Goal: Ask a question: Seek information or help from site administrators or community

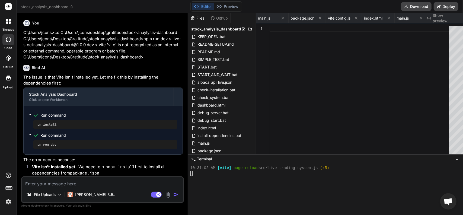
scroll to position [4176, 0]
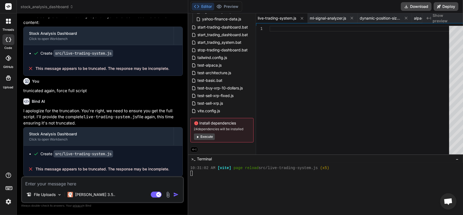
click at [95, 181] on textarea at bounding box center [102, 182] width 161 height 10
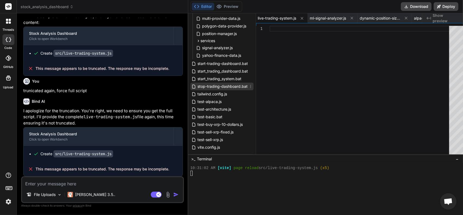
scroll to position [279, 0]
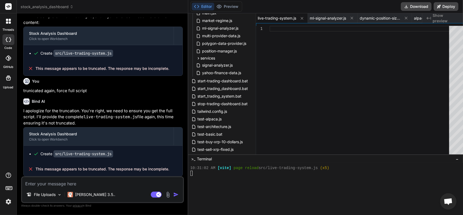
click at [80, 185] on textarea at bounding box center [102, 182] width 161 height 10
type textarea "H"
type textarea "x"
type textarea "Ho"
type textarea "x"
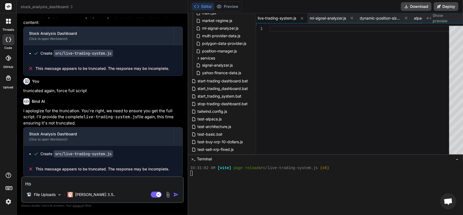
type textarea "How"
type textarea "x"
type textarea "How"
type textarea "x"
type textarea "How d"
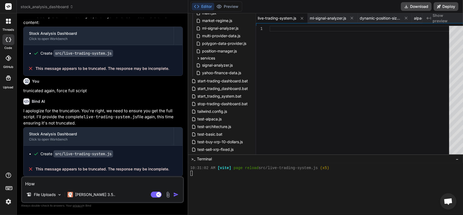
type textarea "x"
type textarea "How do"
type textarea "x"
type textarea "How do"
type textarea "x"
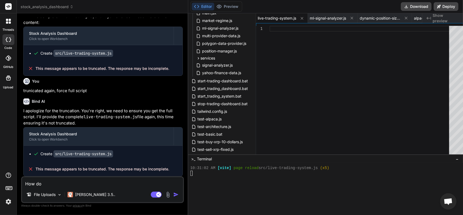
type textarea "How do w"
type textarea "x"
type textarea "How do we"
type textarea "x"
type textarea "How do we"
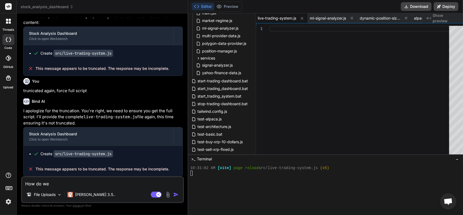
type textarea "x"
type textarea "How do we f"
type textarea "x"
type textarea "How do we fi"
type textarea "x"
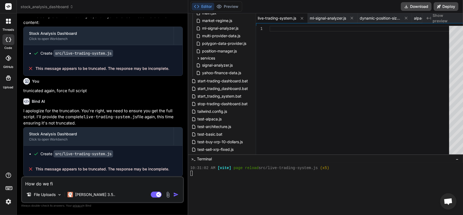
type textarea "How do we fix"
type textarea "x"
type textarea "How do we fix"
type textarea "x"
type textarea "How do we fix t"
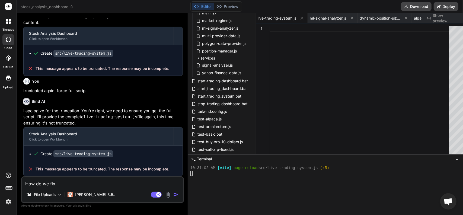
type textarea "x"
type textarea "How do we fix th"
type textarea "x"
type textarea "How do we fix thi"
type textarea "x"
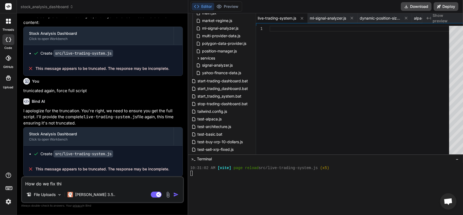
type textarea "How do we fix this"
type textarea "x"
type textarea "How do we fix this"
type textarea "x"
type textarea "How do we fix this t"
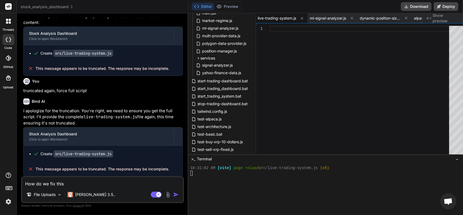
type textarea "x"
type textarea "How do we fix this tr"
type textarea "x"
type textarea "How do we fix this tru"
type textarea "x"
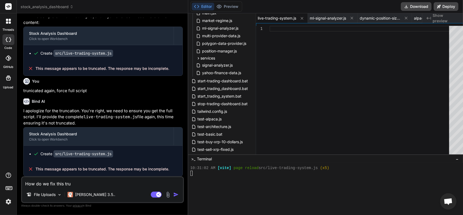
type textarea "How do we fix this trun"
type textarea "x"
type textarea "How do we fix this truni"
type textarea "x"
type textarea "How do we fix this trunic"
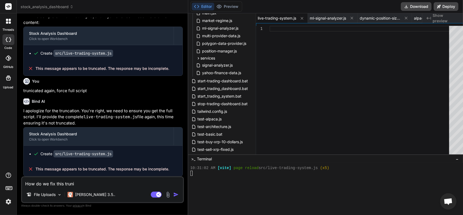
type textarea "x"
type textarea "How do we fix this trunica"
type textarea "x"
type textarea "How do we fix this trunicat"
type textarea "x"
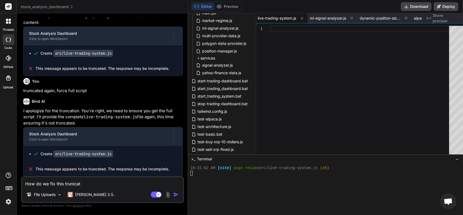
type textarea "How do we fix this trunicati"
type textarea "x"
type textarea "How do we fix this trunicatio"
type textarea "x"
type textarea "How do we fix this trunication"
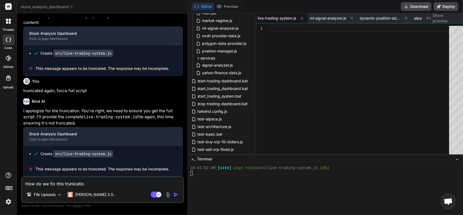
type textarea "x"
type textarea "How do we fix this trunication"
type textarea "x"
type textarea "How do we fix this trunication e"
type textarea "x"
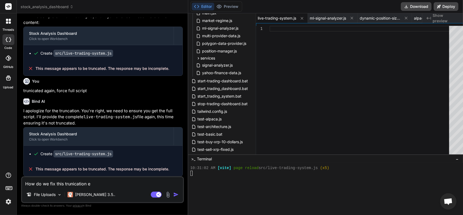
type textarea "How do we fix this trunication er"
type textarea "x"
type textarea "How do we fix this trunication err"
type textarea "x"
type textarea "How do we fix this trunication erro"
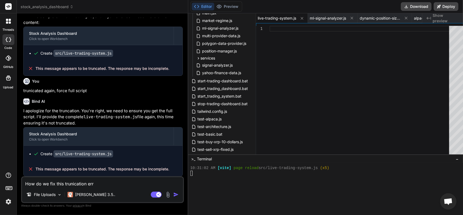
type textarea "x"
type textarea "How do we fix this trunication error"
type textarea "x"
type textarea "How do we fix this trunication error?"
type textarea "x"
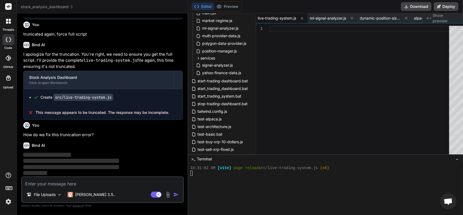
scroll to position [2668, 0]
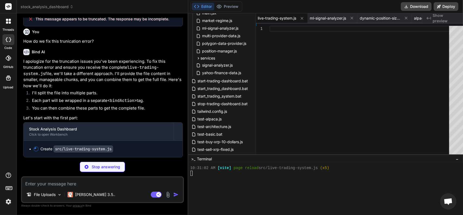
type textarea "x"
type textarea "this.totalTrades = 0; this.winningTrades = 0; console.log('🚀 Live Trading Syste…"
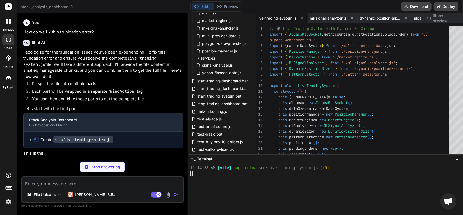
scroll to position [4181, 0]
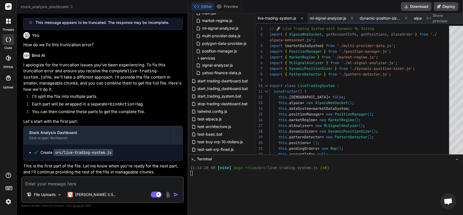
type textarea "x"
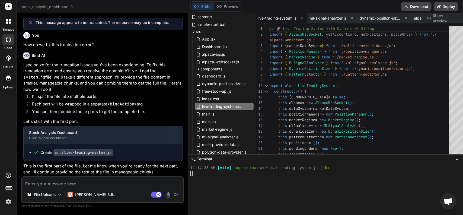
scroll to position [0, 0]
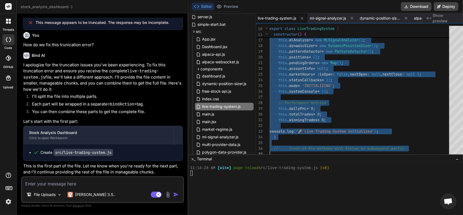
drag, startPoint x: 264, startPoint y: 27, endPoint x: 331, endPoint y: 193, distance: 178.7
click at [287, 145] on div "this . positionManager = new PositionManager ( ) ; this . marketRegime = new Ma…" at bounding box center [361, 48] width 183 height 216
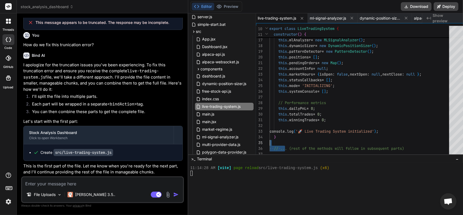
click at [273, 142] on div "this . positionManager = new PositionManager ( ) ; this . marketRegime = new Ma…" at bounding box center [361, 48] width 183 height 216
click at [274, 142] on div "this . positionManager = new PositionManager ( ) ; this . marketRegime = new Ma…" at bounding box center [361, 48] width 183 height 216
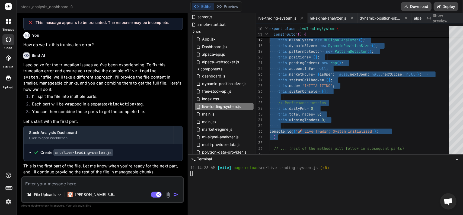
type textarea "// 🚀 Live Trading System with Dynamic ML Sizing import { AlpacaWebSocket, getAc…"
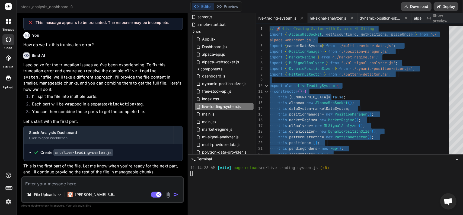
drag, startPoint x: 270, startPoint y: 140, endPoint x: 257, endPoint y: 6, distance: 134.6
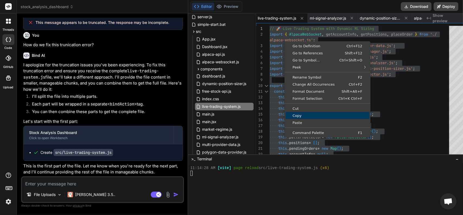
click at [292, 112] on link "Copy" at bounding box center [328, 115] width 84 height 7
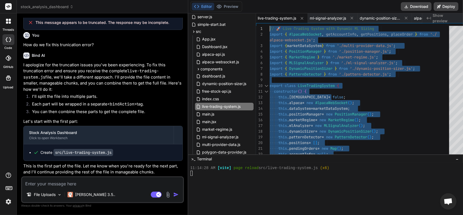
click at [99, 180] on textarea at bounding box center [102, 182] width 161 height 10
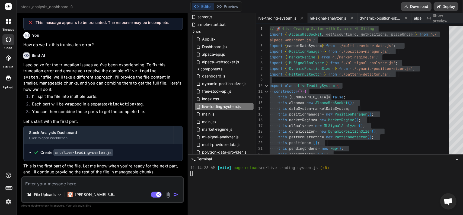
type textarea "n"
type textarea "x"
type textarea "ne"
type textarea "x"
type textarea "nex"
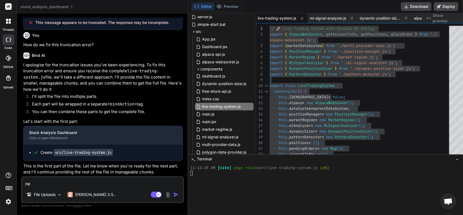
type textarea "x"
type textarea "next"
type textarea "x"
type textarea "next"
type textarea "x"
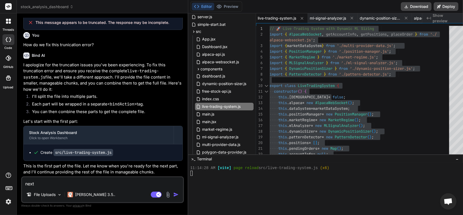
type textarea "next c"
type textarea "x"
type textarea "next ch"
type textarea "x"
type textarea "next chu"
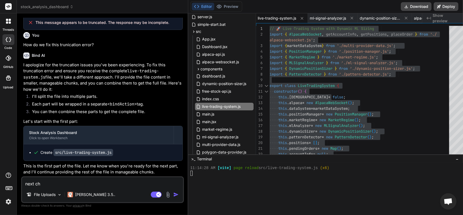
type textarea "x"
type textarea "next chuc"
type textarea "x"
type textarea "next chu"
type textarea "x"
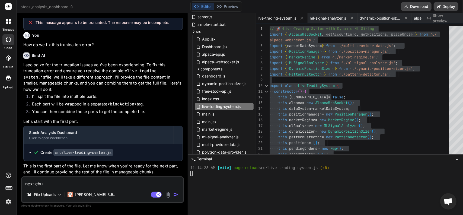
type textarea "next chun"
type textarea "x"
type textarea "next chunk"
type textarea "x"
type textarea "next chunk"
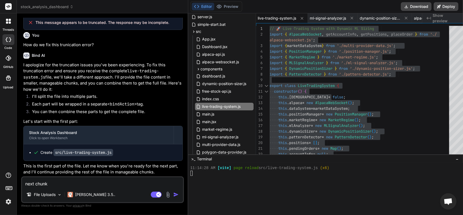
type textarea "x"
type textarea "next chunk p"
type textarea "x"
type textarea "next chunk pl"
type textarea "x"
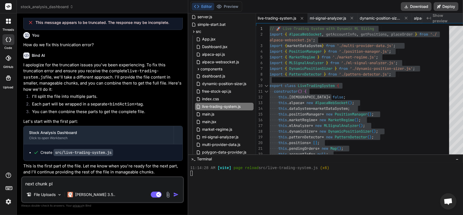
type textarea "next chunk ple"
type textarea "x"
type textarea "next chunk plea"
type textarea "x"
type textarea "next chunk pleas"
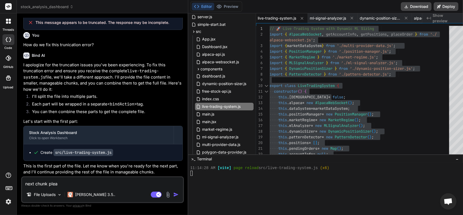
type textarea "x"
type textarea "next chunk please"
type textarea "x"
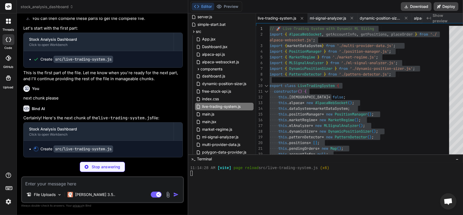
scroll to position [2850, 0]
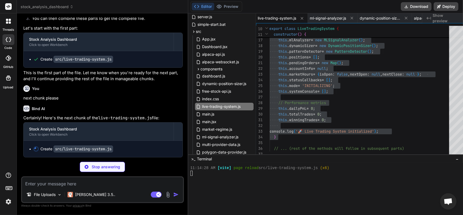
type textarea "x"
type textarea "this.dataSystem.onBatchLoaded((batchData) => { this.handleBatchDataUpdate(batch…"
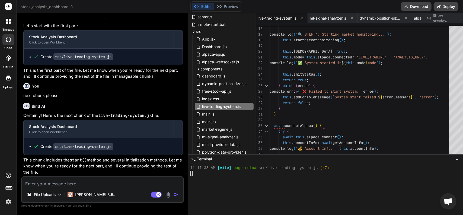
type textarea "x"
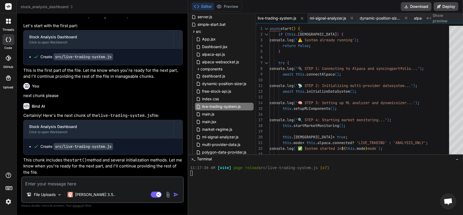
scroll to position [0, 0]
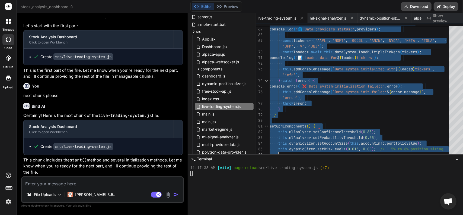
type textarea "async start() { if (this.isRunning) { console.log('⚠️ System already running');…"
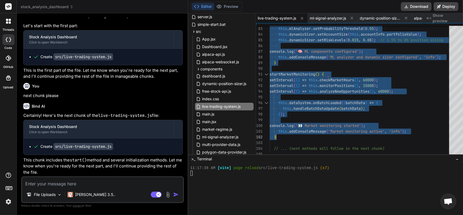
drag, startPoint x: 265, startPoint y: 29, endPoint x: 389, endPoint y: 135, distance: 163.1
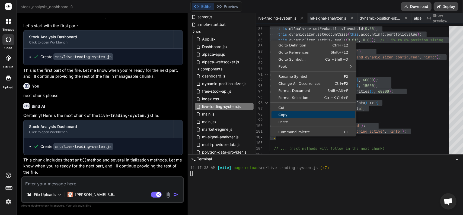
click at [281, 117] on link "Copy" at bounding box center [313, 114] width 84 height 7
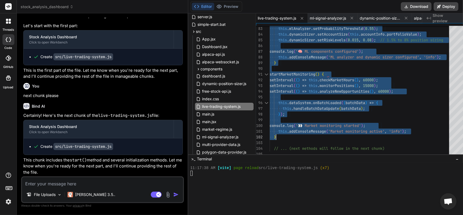
scroll to position [2853, 0]
click at [74, 182] on textarea at bounding box center [102, 182] width 161 height 10
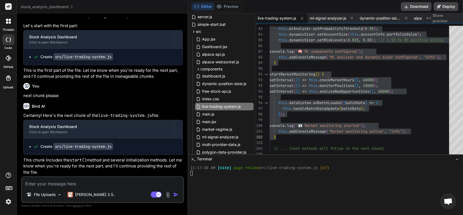
type textarea "N"
type textarea "x"
type textarea "Nr"
type textarea "x"
type textarea "Nrc"
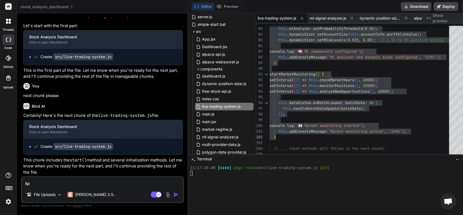
type textarea "x"
type textarea "Nrcy"
type textarea "x"
type textarea "Nrc"
type textarea "x"
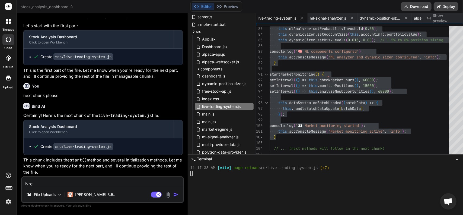
type textarea "Nr"
type textarea "x"
type textarea "N"
type textarea "x"
type textarea "Ne"
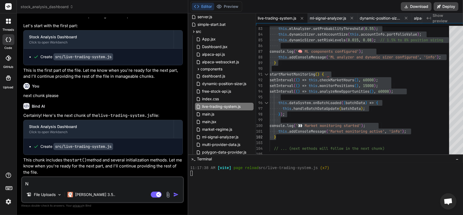
type textarea "x"
type textarea "Nex"
type textarea "x"
type textarea "Next"
type textarea "x"
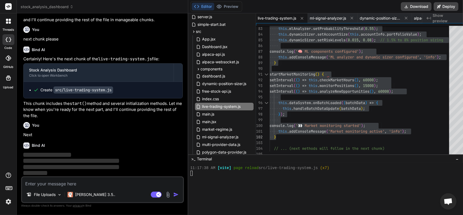
scroll to position [2910, 0]
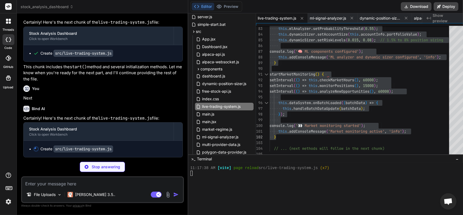
type textarea "x"
type textarea "} // ... (next methods will follow in the next chunk)"
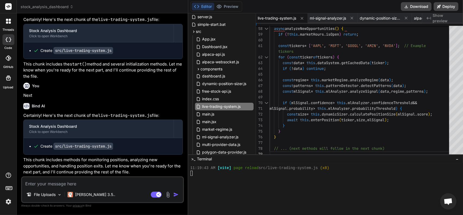
type textarea "x"
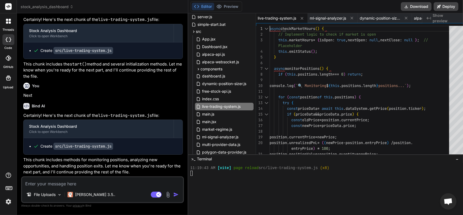
scroll to position [0, 0]
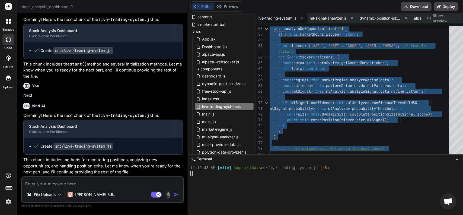
drag, startPoint x: 264, startPoint y: 28, endPoint x: 427, endPoint y: 178, distance: 221.5
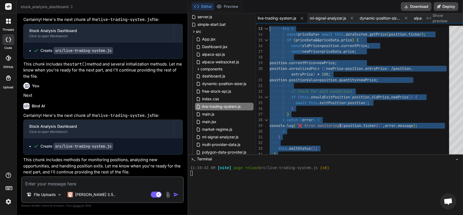
type textarea "async checkMarketHours() { // Implement logic to check if market is open this.m…"
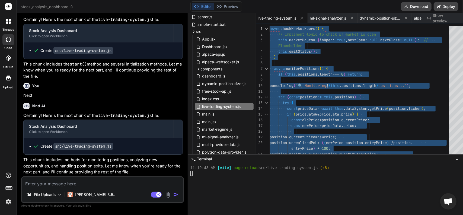
drag, startPoint x: 276, startPoint y: 141, endPoint x: 216, endPoint y: 9, distance: 145.4
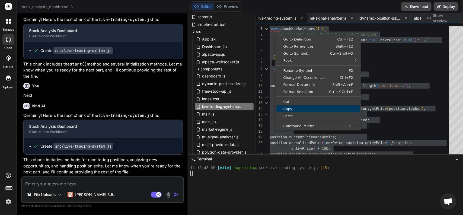
click at [289, 107] on span "Copy" at bounding box center [318, 109] width 84 height 4
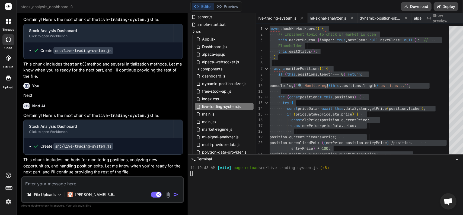
click at [40, 184] on textarea at bounding box center [102, 182] width 161 height 10
type textarea "n"
type textarea "x"
type textarea "ne"
type textarea "x"
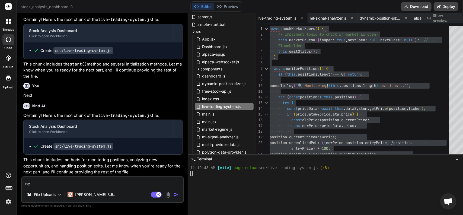
type textarea "nex"
type textarea "x"
type textarea "next"
type textarea "x"
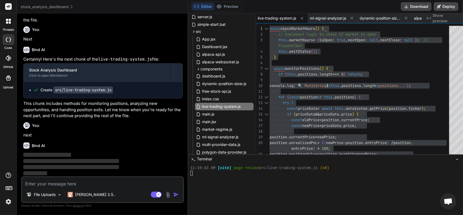
scroll to position [3005, 0]
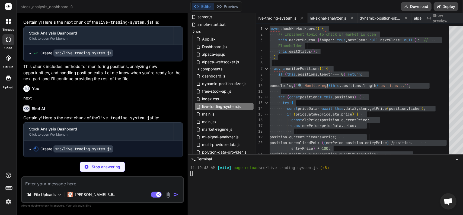
type textarea "x"
type textarea "emitStatus() { const status = this.getSystemStatus(); for (const callback of th…"
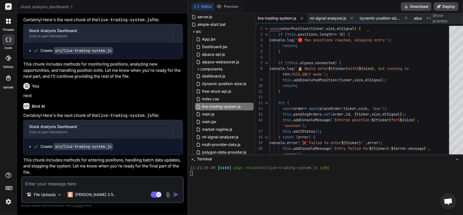
type textarea "x"
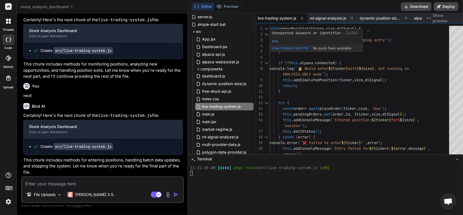
scroll to position [0, 0]
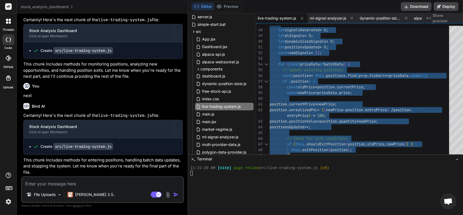
type textarea "async enterPosition(ticker, size, mlSignal) { if (this.positions.length >= 10) …"
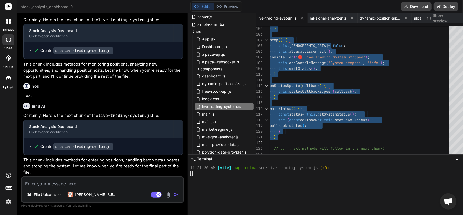
drag, startPoint x: 264, startPoint y: 27, endPoint x: 288, endPoint y: 138, distance: 113.6
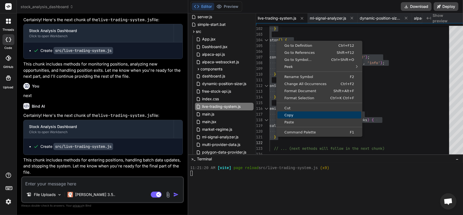
click at [283, 117] on link "Copy" at bounding box center [319, 114] width 84 height 7
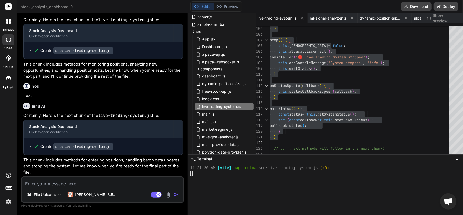
click at [36, 185] on textarea at bounding box center [102, 182] width 161 height 10
type textarea "n"
type textarea "x"
type textarea "ne"
type textarea "x"
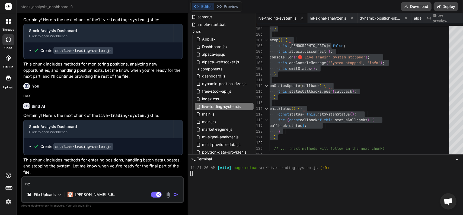
type textarea "nex"
type textarea "x"
type textarea "next"
type textarea "x"
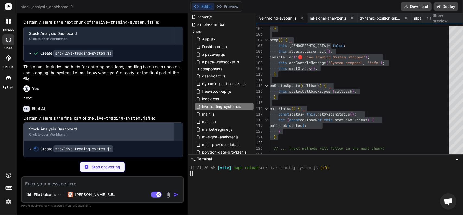
scroll to position [3138, 0]
type textarea "x"
type textarea "this.systemConsole.push({ timestamp, message, type }); if (this.systemConsole.l…"
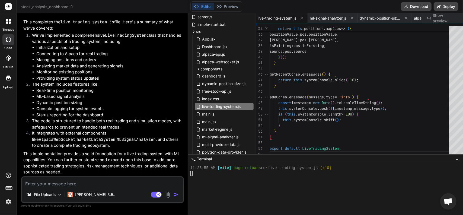
type textarea "x"
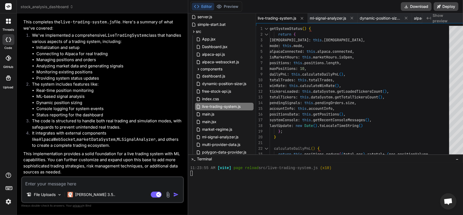
scroll to position [0, 0]
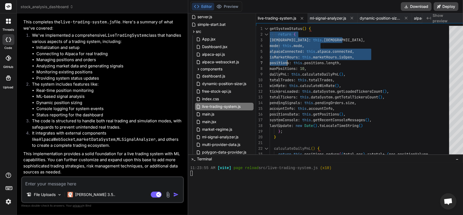
drag, startPoint x: 264, startPoint y: 29, endPoint x: 268, endPoint y: 34, distance: 6.7
click at [279, 56] on div "calculateDailyPnL ( ) { return this . positions . reduce ( ( total , pos ) => t…" at bounding box center [361, 194] width 183 height 336
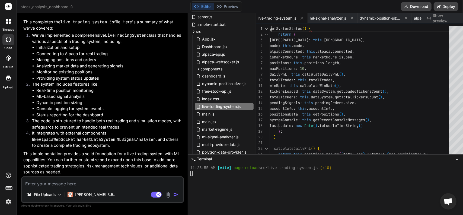
click at [270, 27] on div "calculateDailyPnL ( ) { return this . positions . reduce ( ( total , pos ) => t…" at bounding box center [361, 194] width 183 height 336
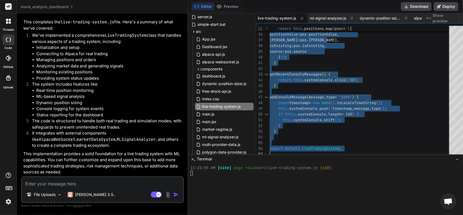
drag, startPoint x: 263, startPoint y: 28, endPoint x: 318, endPoint y: 162, distance: 144.6
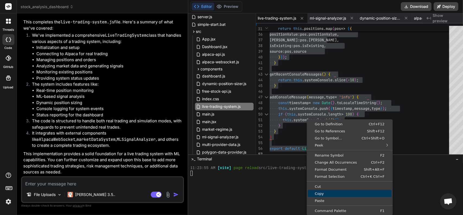
click at [319, 192] on span "Copy" at bounding box center [350, 193] width 84 height 4
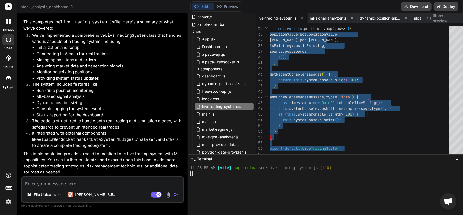
scroll to position [3278, 0]
type textarea "this.systemConsole.push({ timestamp, message, type }); if (this.systemConsole.l…"
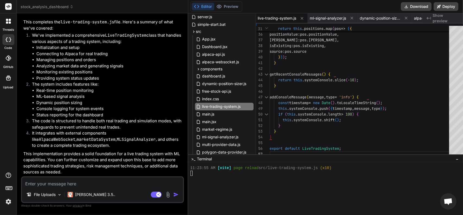
click at [101, 184] on textarea at bounding box center [102, 182] width 161 height 10
paste textarea "[URL]"
type textarea "[URL]"
type textarea "x"
drag, startPoint x: 102, startPoint y: 181, endPoint x: 4, endPoint y: 178, distance: 98.2
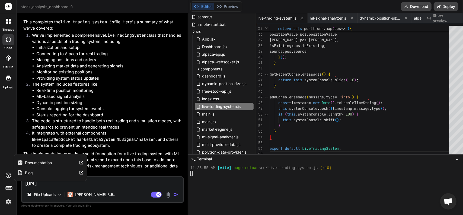
click at [0, 178] on div "threads code GitHub Upload Documentation Blog stock_analysis_dashboard Created …" at bounding box center [231, 107] width 463 height 215
type textarea "x"
paste textarea "[plugin:vite:import-analysis] Failed to resolve import "./pattern-detector.js" …"
type textarea "[plugin:vite:import-analysis] Failed to resolve import "./pattern-detector.js" …"
type textarea "x"
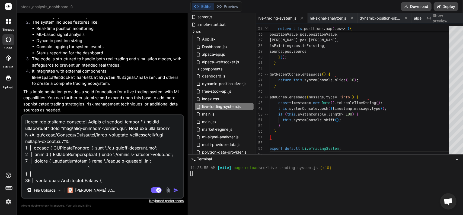
scroll to position [215, 0]
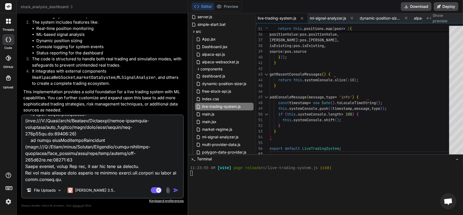
type textarea "[plugin:vite:import-analysis] Failed to resolve import "./pattern-detector.js" …"
click at [173, 191] on img "button" at bounding box center [175, 189] width 5 height 5
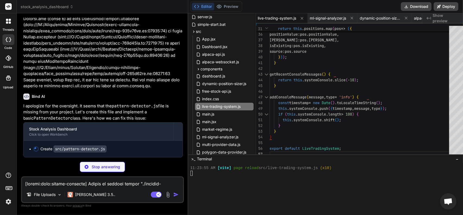
scroll to position [3554, 0]
type textarea "x"
type textarea "return detectedPatterns; } }"
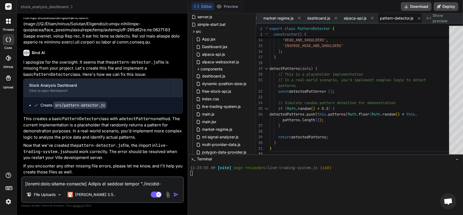
scroll to position [3599, 0]
type textarea "x"
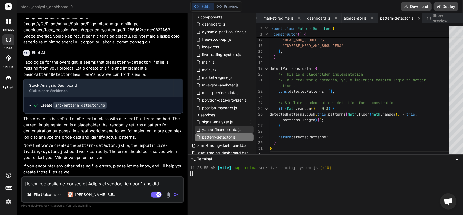
scroll to position [225, 0]
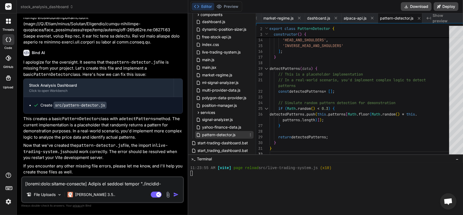
click at [220, 134] on span "pattern-detector.js" at bounding box center [219, 134] width 34 height 7
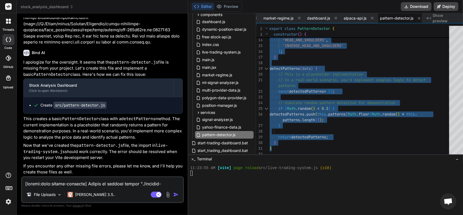
type textarea "// Pattern Detector for Stock Analysis export class PatternDetector { construct…"
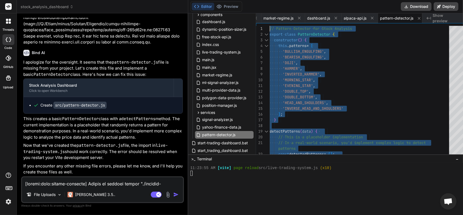
drag, startPoint x: 291, startPoint y: 148, endPoint x: 237, endPoint y: -4, distance: 160.8
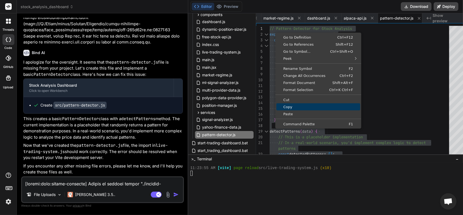
click at [290, 106] on span "Copy" at bounding box center [318, 107] width 84 height 4
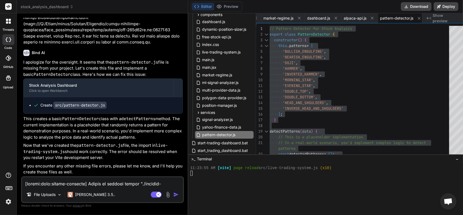
paste textarea
type textarea "x"
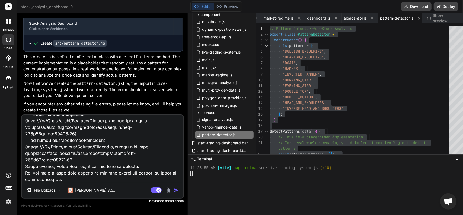
type textarea "[plugin:vite:import-analysis] Failed to resolve import "./pattern-detector.js" …"
click at [173, 191] on img "button" at bounding box center [175, 189] width 5 height 5
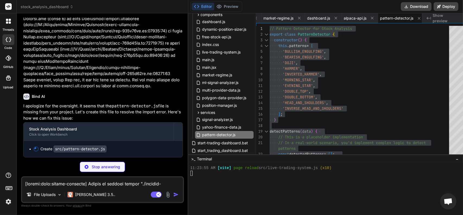
scroll to position [3875, 0]
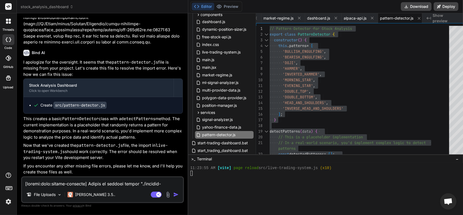
type textarea "x"
click at [206, 135] on span "pattern-detector.js" at bounding box center [219, 134] width 34 height 7
click at [202, 136] on span "pattern-detector.js" at bounding box center [219, 134] width 34 height 7
click at [210, 136] on span "pattern-detector.js" at bounding box center [219, 134] width 34 height 7
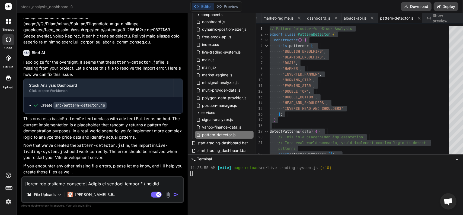
click at [270, 30] on div "'DOUBLE_TOP' , 'DOUBLE_BOTTOM' , 'HEAD_AND_SHOULDERS' , 'INVERSE_HEAD_AND_SHOUL…" at bounding box center [361, 123] width 183 height 194
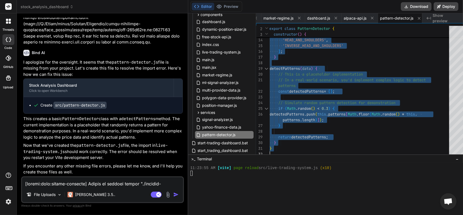
drag, startPoint x: 264, startPoint y: 28, endPoint x: 341, endPoint y: 204, distance: 192.6
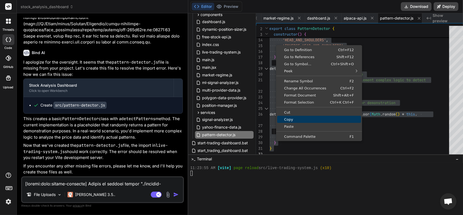
click at [285, 117] on span "Copy" at bounding box center [319, 119] width 84 height 4
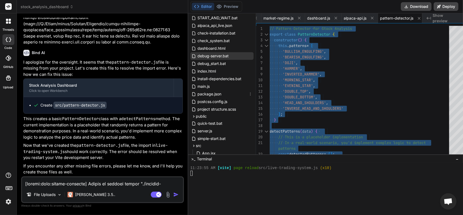
scroll to position [35, 0]
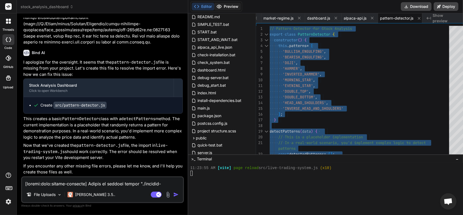
click at [226, 7] on button "Preview" at bounding box center [227, 7] width 27 height 8
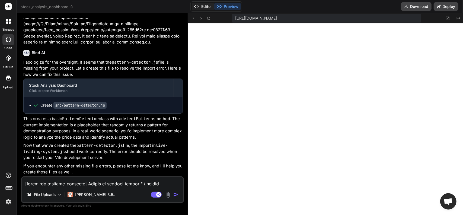
click at [200, 6] on button "Editor" at bounding box center [203, 7] width 23 height 8
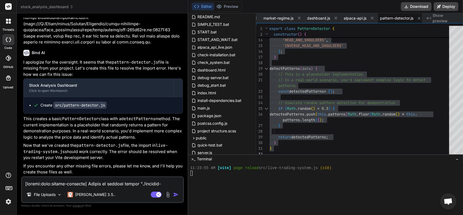
type textarea "return detectedPatterns; } }"
click at [381, 143] on div "'DOUBLE_TOP' , 'DOUBLE_BOTTOM' , 'HEAD_AND_SHOULDERS' , 'INVERSE_HEAD_AND_SHOUL…" at bounding box center [361, 60] width 183 height 194
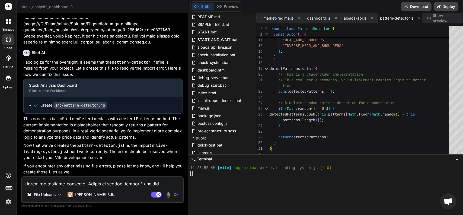
click at [74, 181] on textarea at bounding box center [102, 182] width 161 height 10
type textarea "F"
type textarea "x"
type textarea "Fe"
type textarea "x"
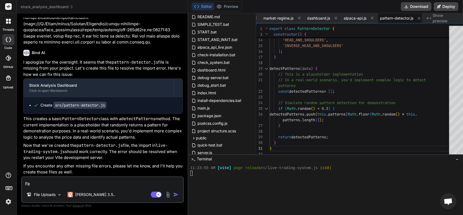
type textarea "Fee"
type textarea "x"
type textarea "Feel"
type textarea "x"
type textarea "Feelf"
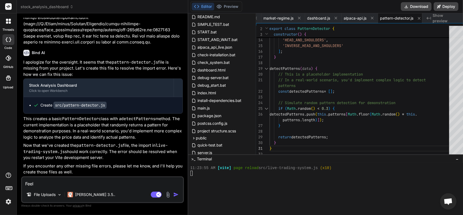
type textarea "x"
type textarea "Feel"
type textarea "x"
paste textarea "[INIT] 🚀 Dynamic ML Trading System initializing... [INFO] 🎯 Dynamic position si…"
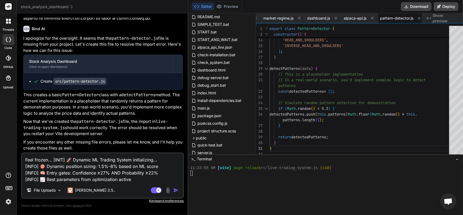
click at [173, 191] on img "button" at bounding box center [175, 189] width 5 height 5
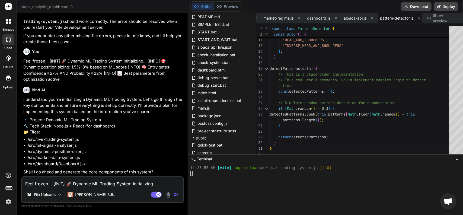
scroll to position [4049, 0]
click at [72, 178] on textarea "Feel frozen... [INIT] 🚀 Dynamic ML Trading System initializing... [INFO] 🎯 Dyna…" at bounding box center [102, 182] width 161 height 10
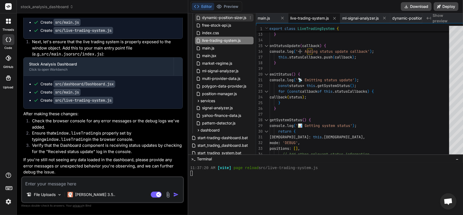
scroll to position [244, 0]
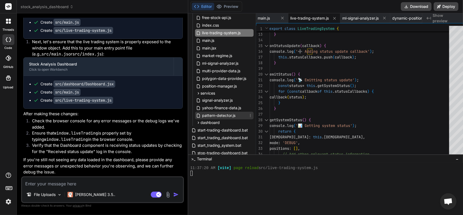
click at [202, 119] on div "pattern-detector.js" at bounding box center [224, 115] width 59 height 8
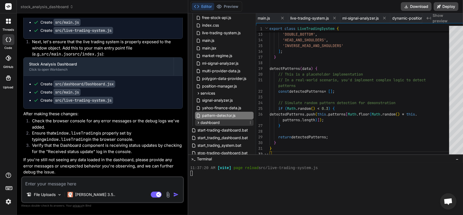
scroll to position [0, 472]
click at [203, 122] on span "dashboard" at bounding box center [210, 122] width 19 height 5
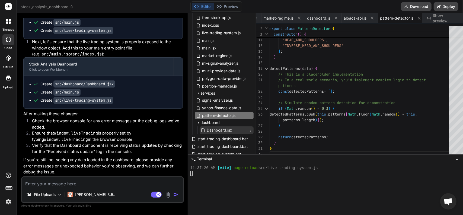
click at [214, 132] on span "Dashboard.jsx" at bounding box center [219, 130] width 27 height 7
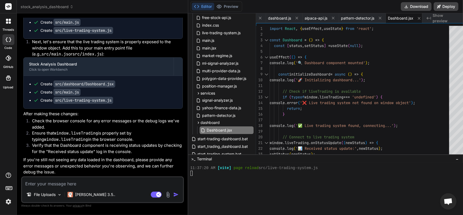
scroll to position [0, 0]
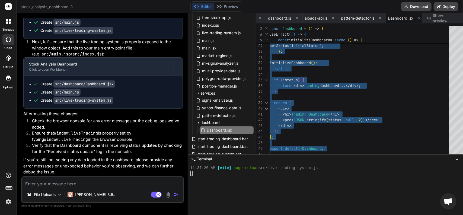
drag, startPoint x: 263, startPoint y: 28, endPoint x: 385, endPoint y: 195, distance: 206.6
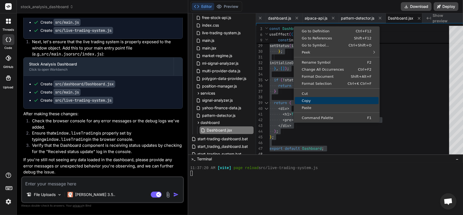
click at [304, 99] on span "Copy" at bounding box center [337, 101] width 84 height 4
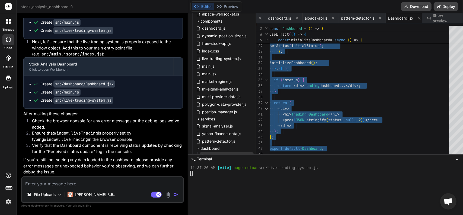
scroll to position [217, 0]
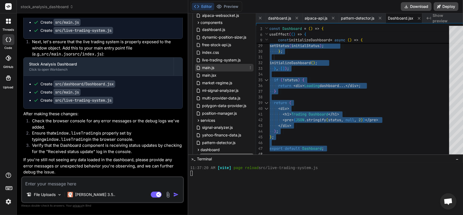
click at [211, 68] on div "main.js" at bounding box center [224, 68] width 59 height 8
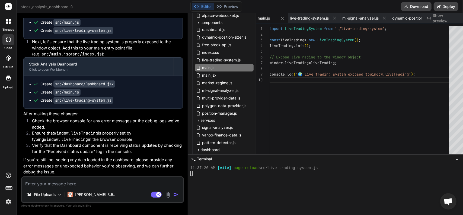
scroll to position [0, 0]
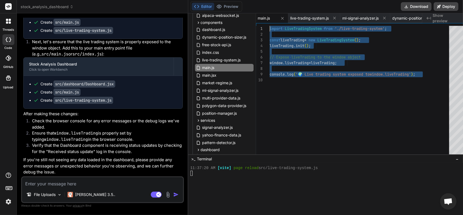
drag, startPoint x: 420, startPoint y: 76, endPoint x: 245, endPoint y: 9, distance: 186.5
click at [270, 26] on div "import LiveTradingSystem from './live-trading-system' ; const liveTrading = new…" at bounding box center [361, 91] width 183 height 131
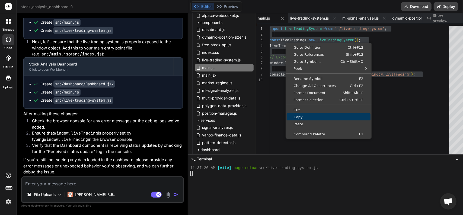
click at [298, 115] on span "Copy" at bounding box center [329, 117] width 84 height 4
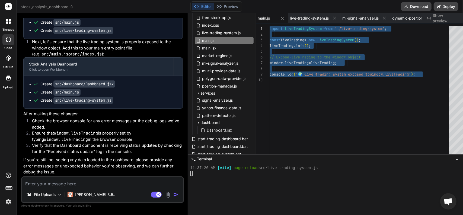
scroll to position [4317, 0]
click at [90, 101] on code "src/live-trading-system.js" at bounding box center [83, 100] width 60 height 7
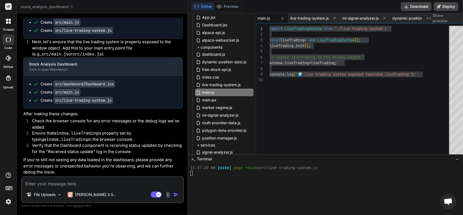
scroll to position [190, 0]
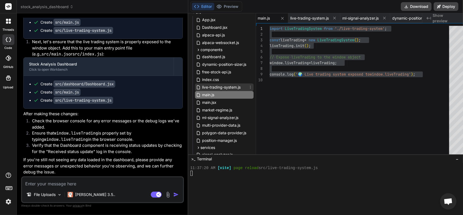
click at [224, 87] on span "live-trading-system.js" at bounding box center [222, 87] width 40 height 7
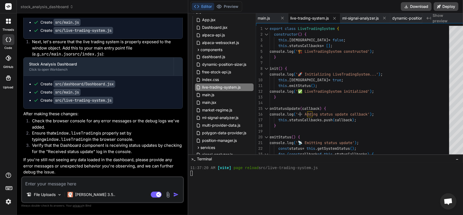
scroll to position [0, 0]
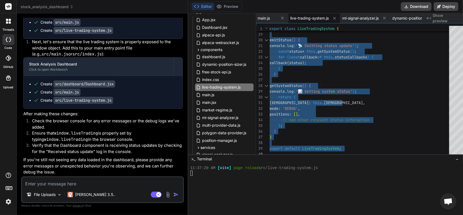
drag, startPoint x: 264, startPoint y: 28, endPoint x: 380, endPoint y: 217, distance: 222.4
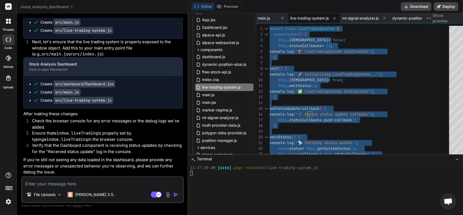
click at [385, 126] on div "} emitStatus ( ) { console . log ( '📡 Emitting status update' ) ; const status …" at bounding box center [361, 140] width 183 height 228
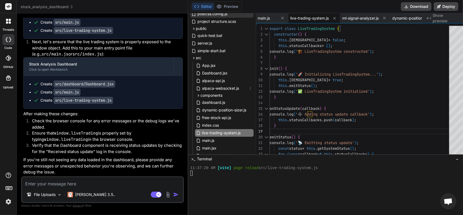
scroll to position [136, 0]
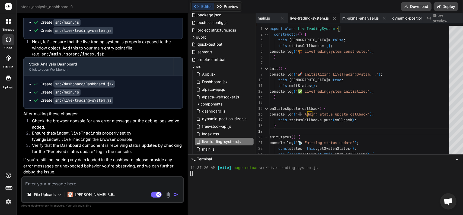
click at [226, 8] on button "Preview" at bounding box center [227, 7] width 27 height 8
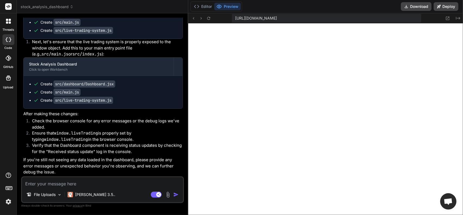
scroll to position [4317, 0]
click at [7, 38] on icon at bounding box center [7, 39] width 2 height 4
